Goal: Information Seeking & Learning: Learn about a topic

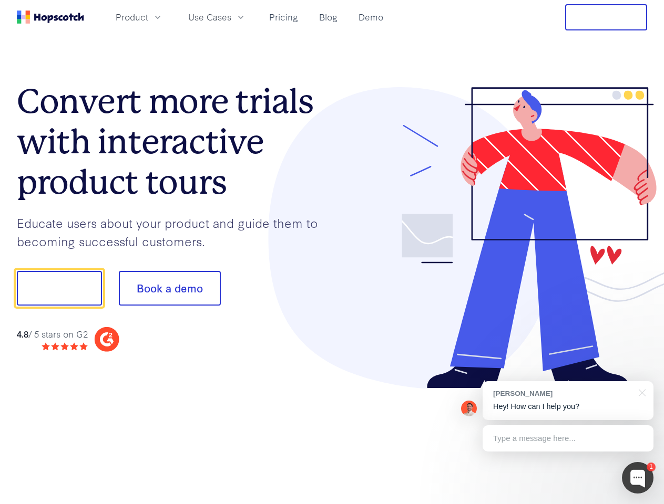
click at [332, 252] on div at bounding box center [489, 238] width 315 height 302
click at [148, 17] on span "Product" at bounding box center [132, 17] width 33 height 13
click at [231, 17] on span "Use Cases" at bounding box center [209, 17] width 43 height 13
click at [606, 17] on button "Free Trial" at bounding box center [606, 17] width 82 height 26
click at [59, 288] on button "Show me!" at bounding box center [59, 288] width 85 height 35
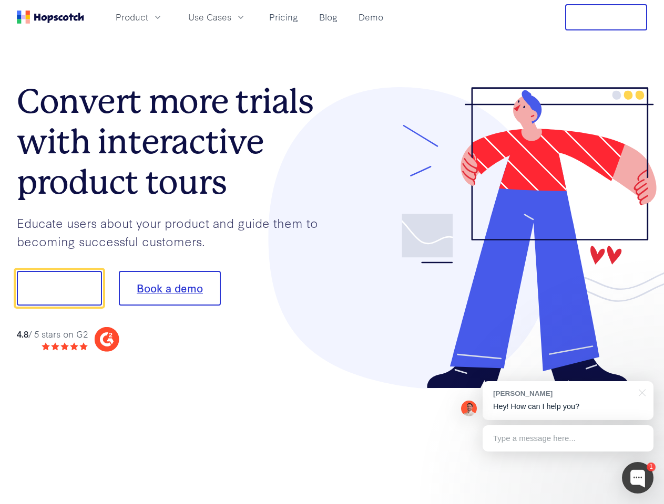
click at [169, 288] on button "Book a demo" at bounding box center [170, 288] width 102 height 35
click at [637, 478] on div at bounding box center [638, 478] width 32 height 32
click at [567, 401] on div "[PERSON_NAME] Hey! How can I help you?" at bounding box center [567, 400] width 171 height 39
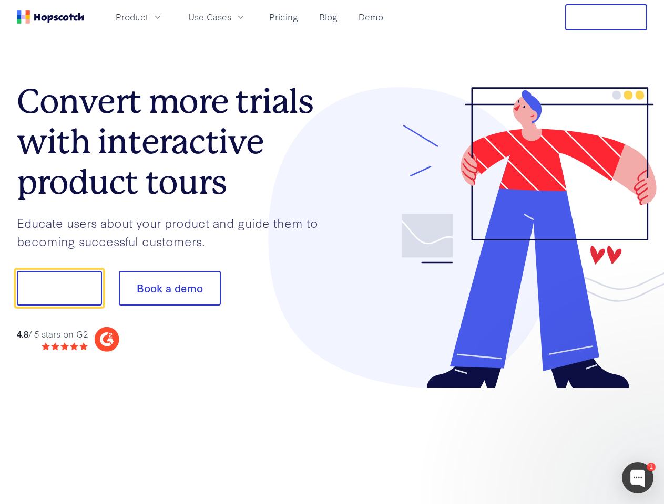
click at [640, 392] on div at bounding box center [554, 358] width 197 height 210
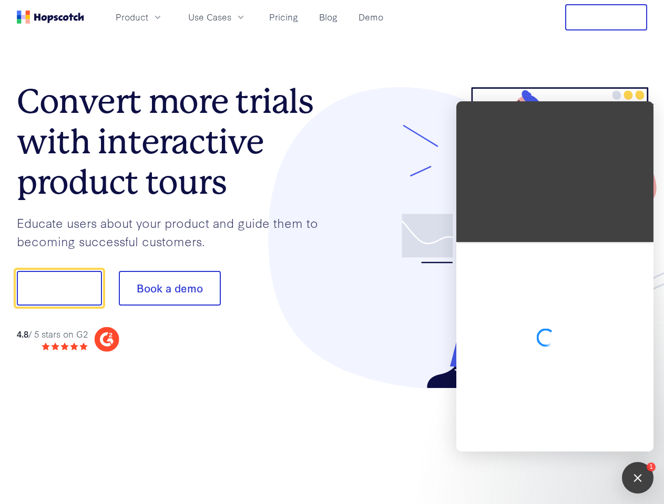
click at [567, 439] on div at bounding box center [554, 347] width 197 height 210
